Goal: Navigation & Orientation: Find specific page/section

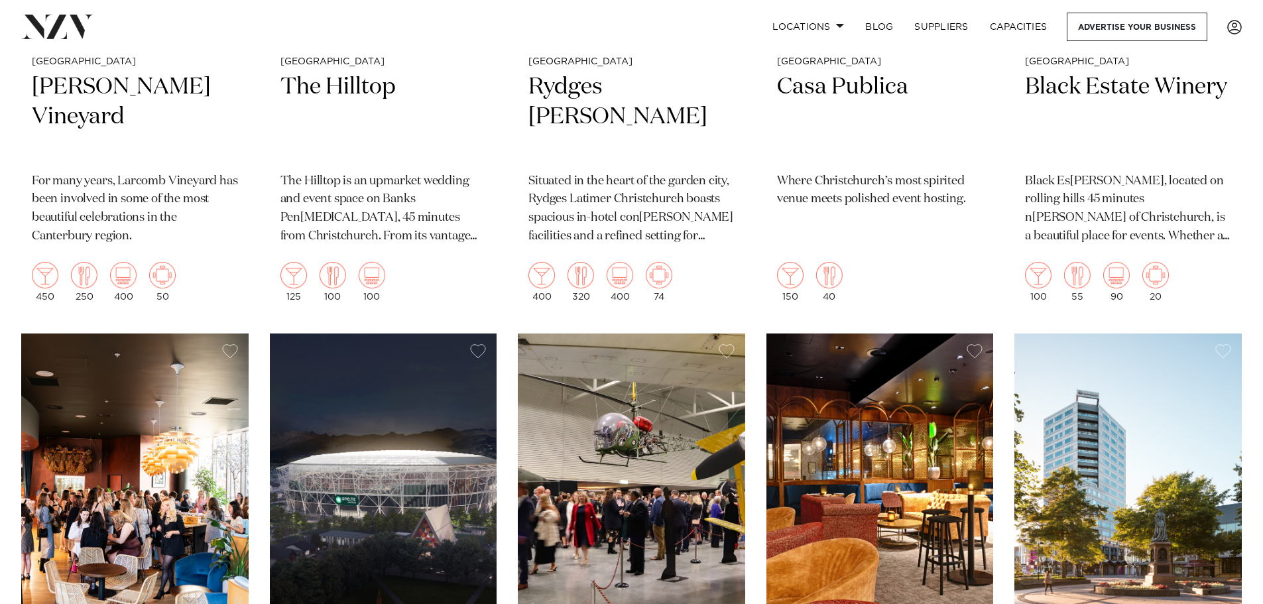
scroll to position [862, 0]
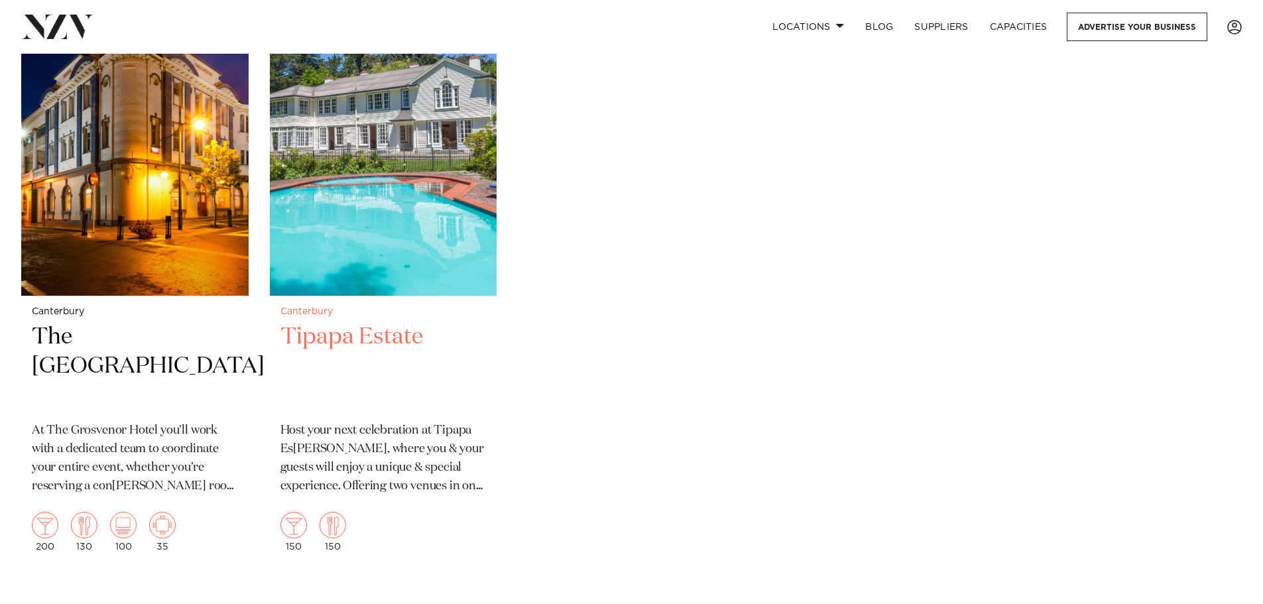
scroll to position [2453, 0]
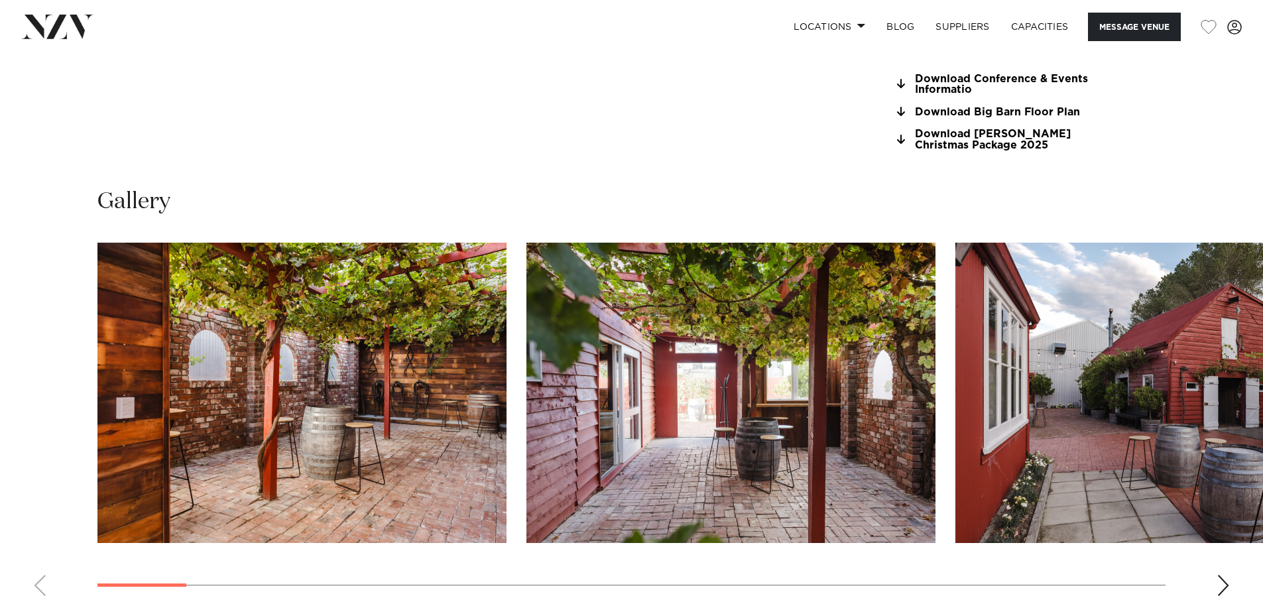
scroll to position [1326, 0]
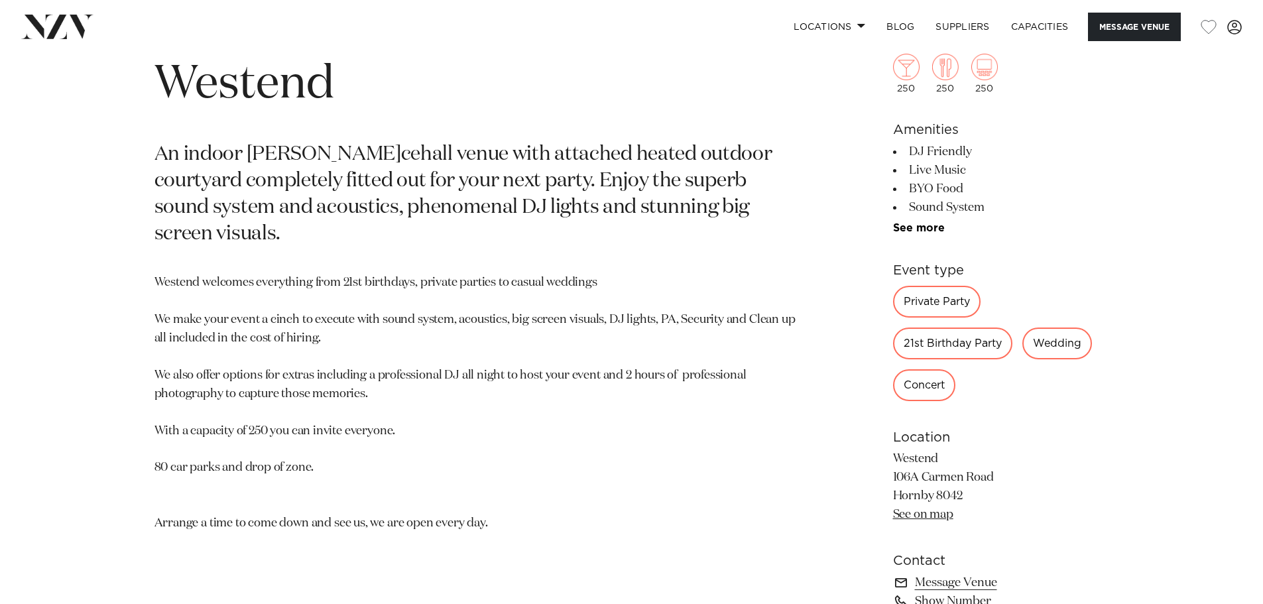
scroll to position [729, 0]
